Goal: Information Seeking & Learning: Learn about a topic

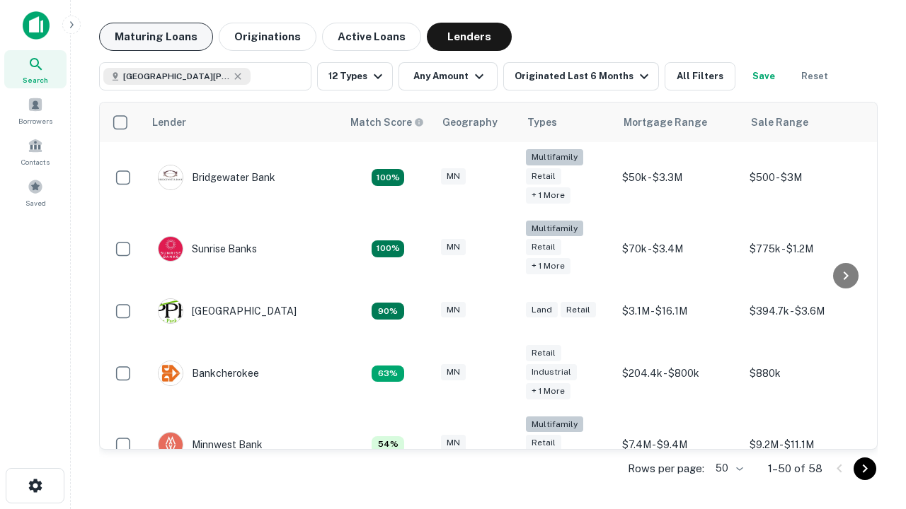
click at [156, 37] on button "Maturing Loans" at bounding box center [156, 37] width 114 height 28
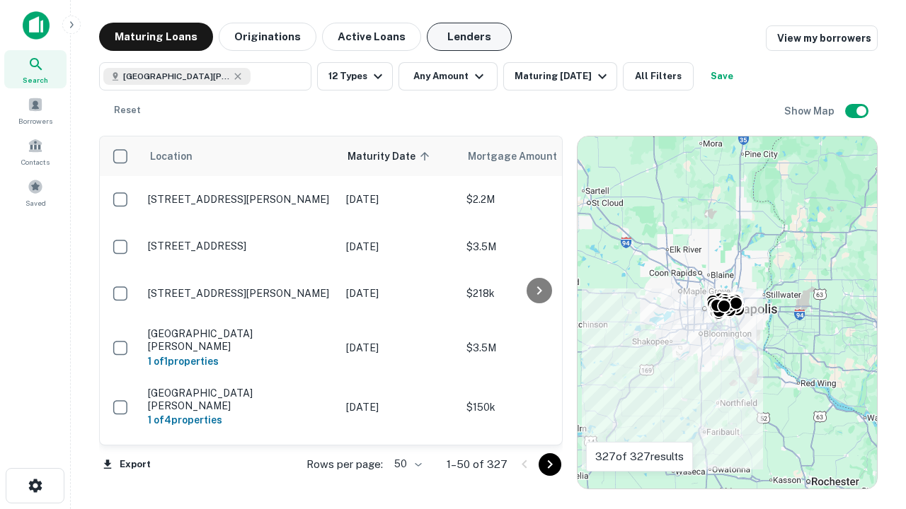
click at [469, 37] on button "Lenders" at bounding box center [469, 37] width 85 height 28
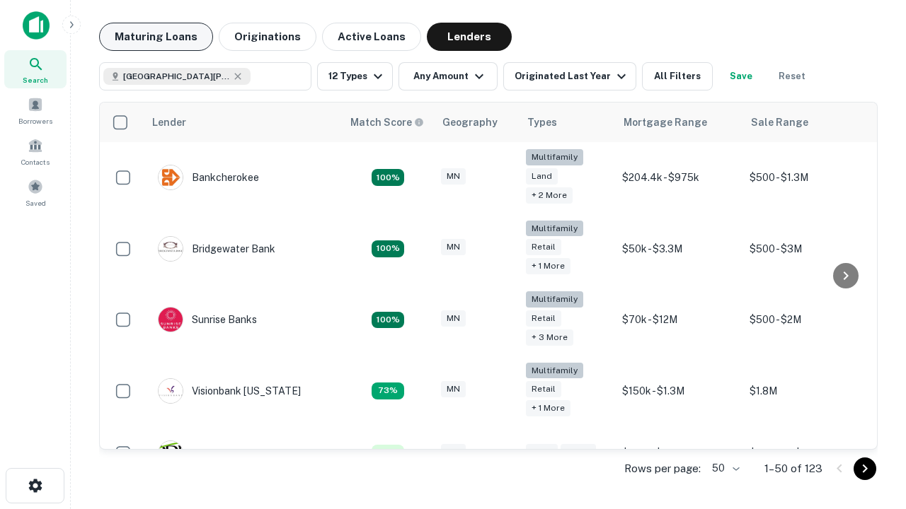
click at [156, 37] on button "Maturing Loans" at bounding box center [156, 37] width 114 height 28
